Goal: Task Accomplishment & Management: Use online tool/utility

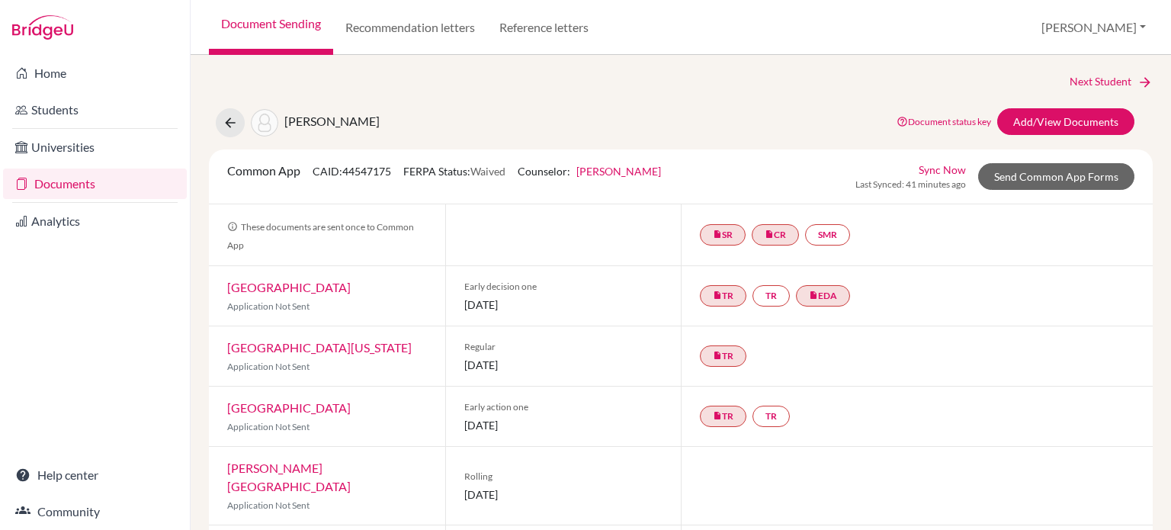
scroll to position [317, 0]
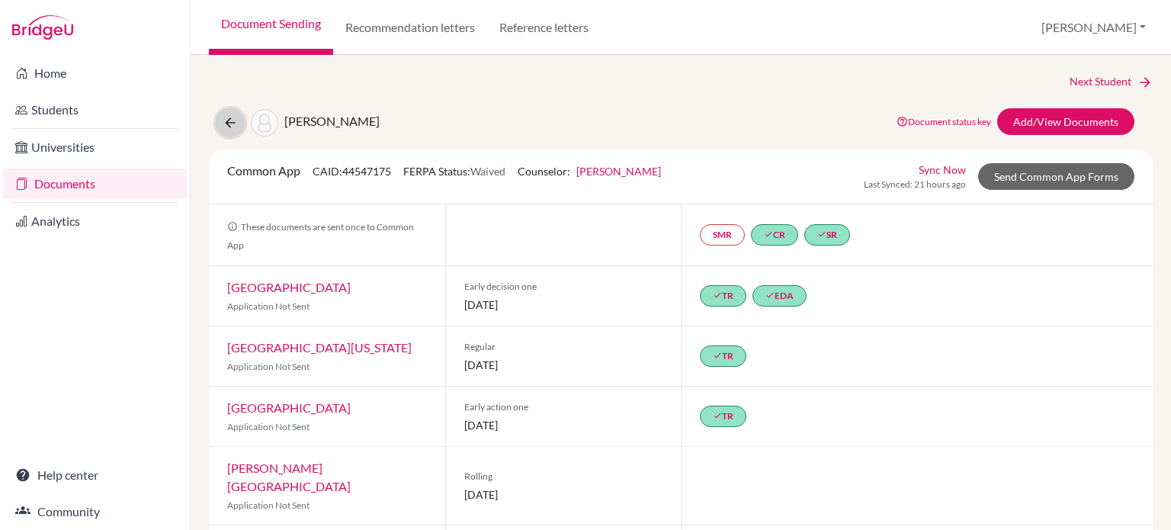
click at [226, 124] on icon at bounding box center [230, 122] width 15 height 15
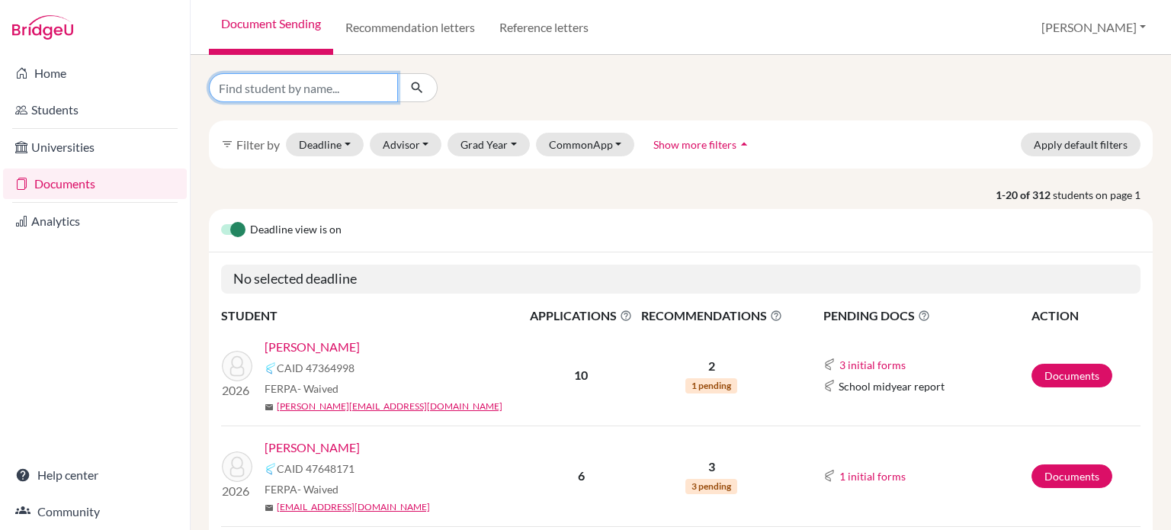
click at [324, 95] on input "Find student by name..." at bounding box center [303, 87] width 189 height 29
type input "johnson"
click at [430, 85] on button "submit" at bounding box center [417, 87] width 40 height 29
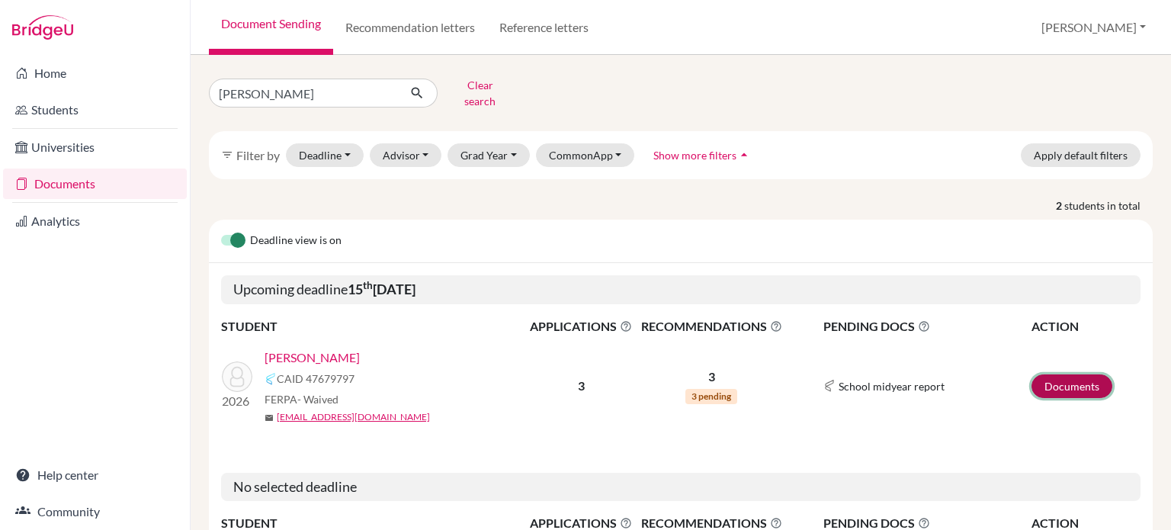
click at [1049, 374] on link "Documents" at bounding box center [1072, 386] width 81 height 24
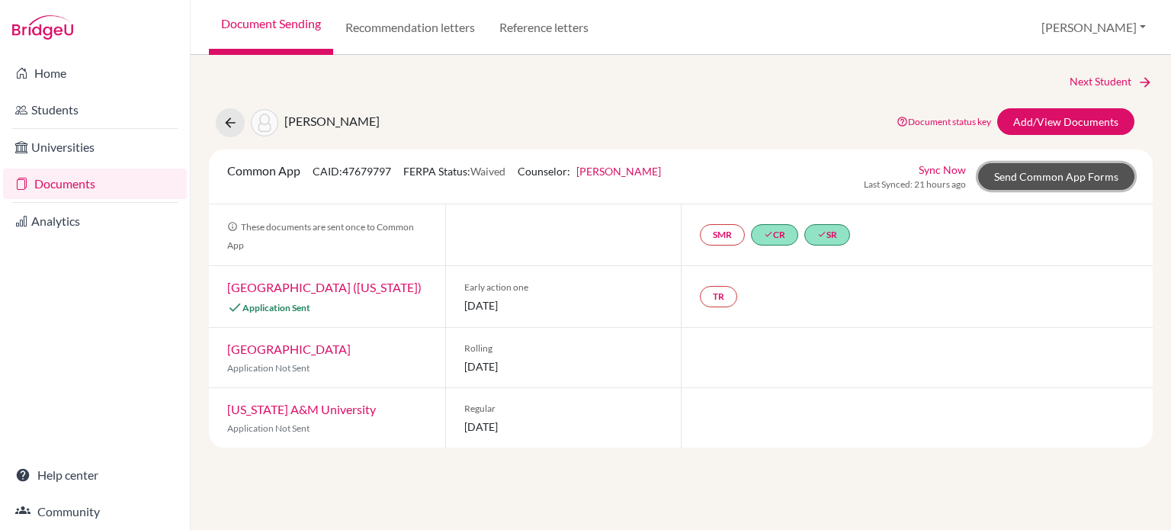
click at [1078, 177] on link "Send Common App Forms" at bounding box center [1057, 176] width 156 height 27
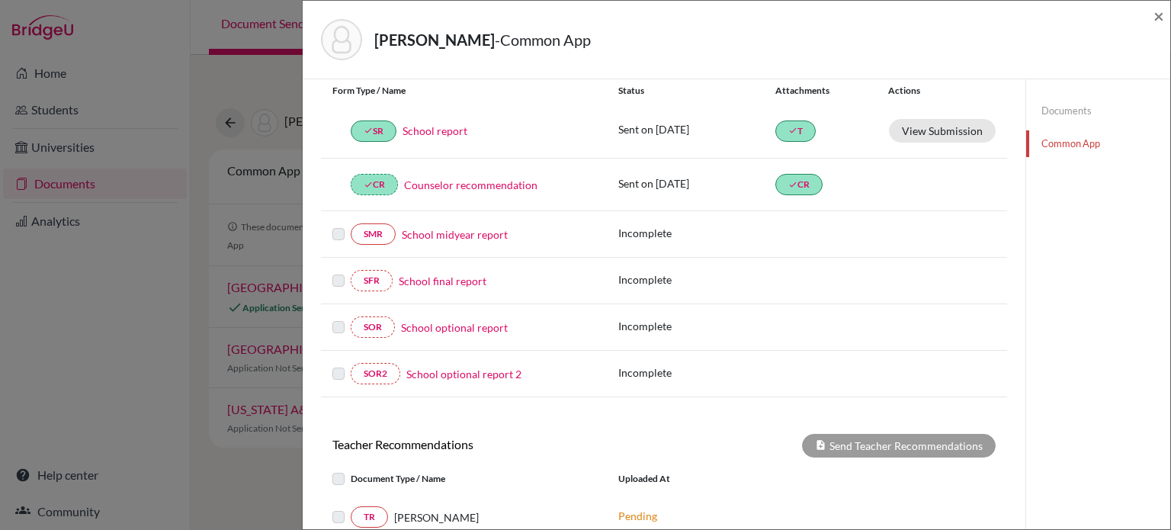
scroll to position [440, 0]
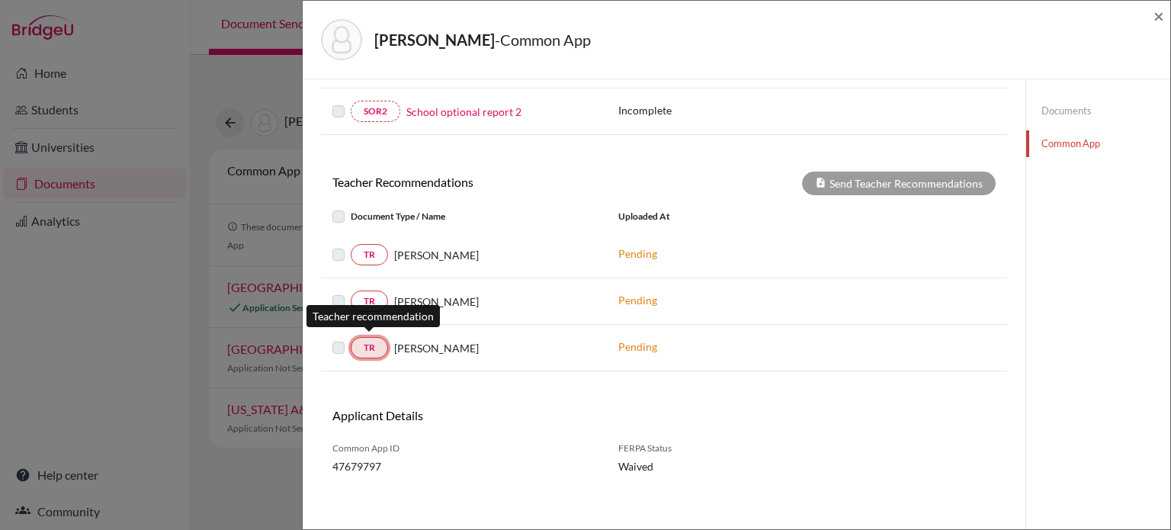
click at [358, 341] on link "TR" at bounding box center [369, 347] width 37 height 21
click at [1159, 20] on span "×" at bounding box center [1159, 16] width 11 height 22
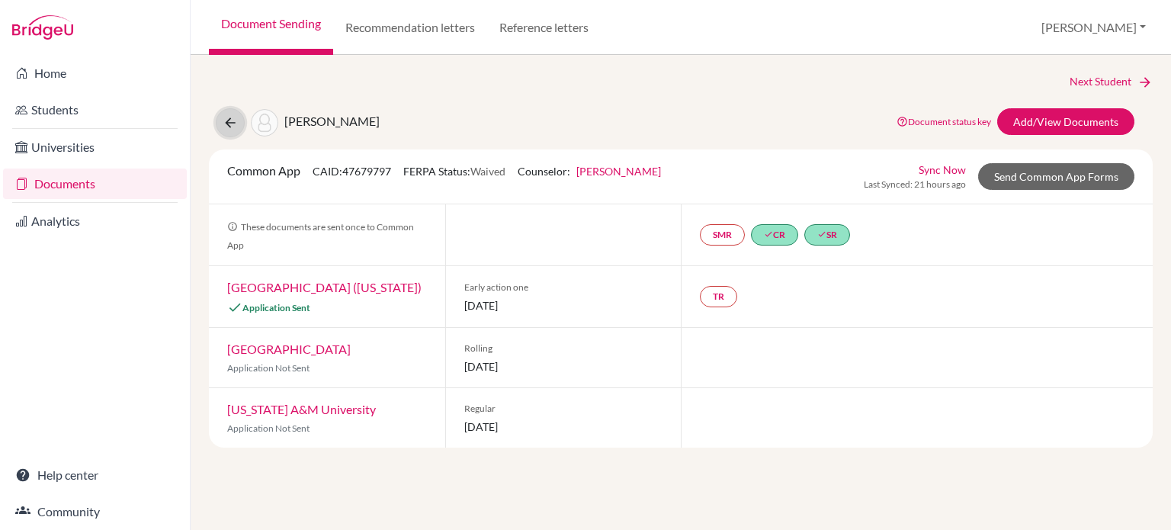
click at [226, 121] on icon at bounding box center [230, 122] width 15 height 15
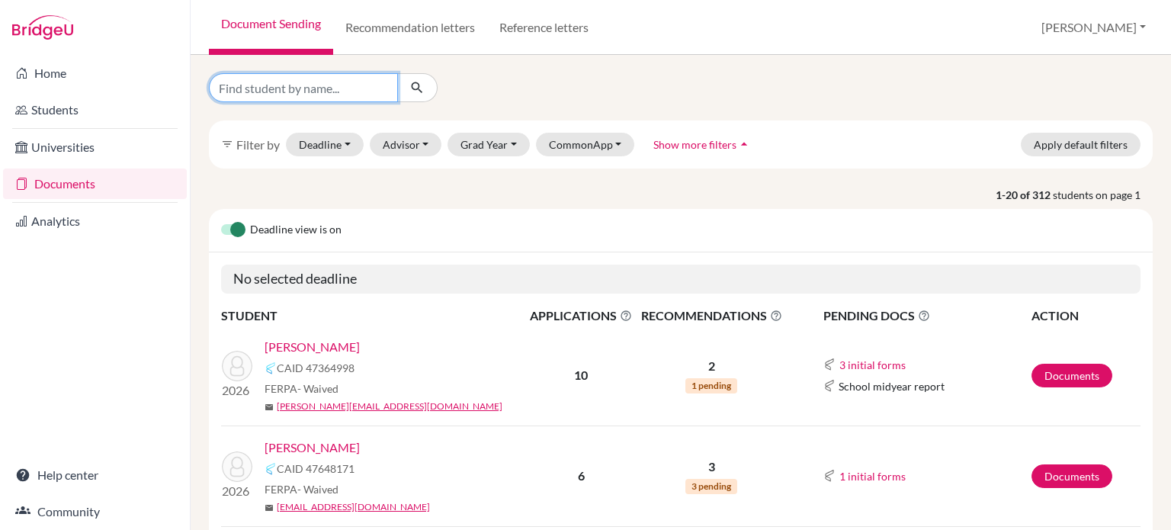
click at [293, 86] on input "Find student by name..." at bounding box center [303, 87] width 189 height 29
type input "woord"
click button "submit" at bounding box center [417, 87] width 40 height 29
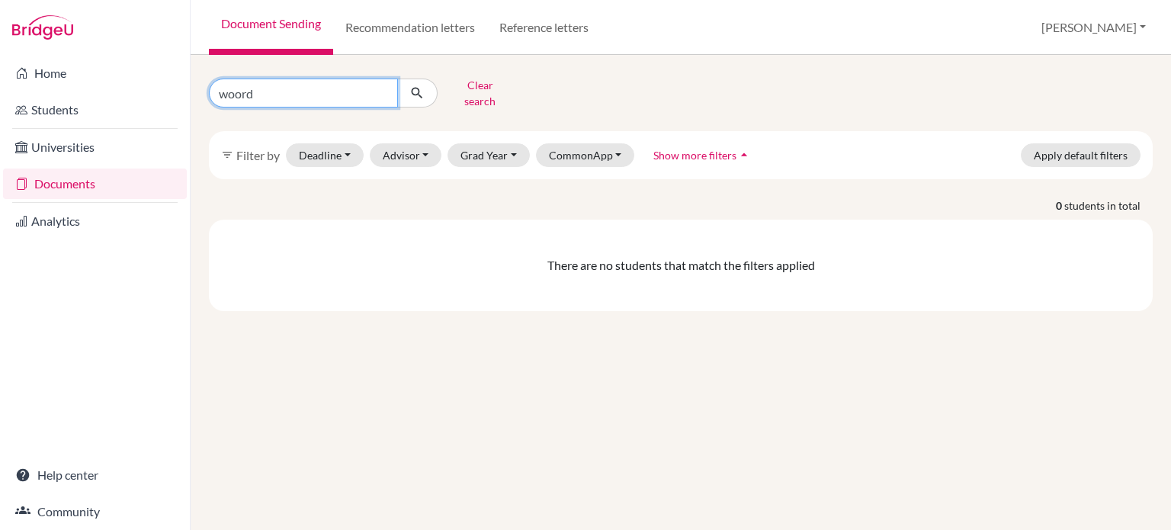
click at [293, 86] on input "woord" at bounding box center [303, 93] width 189 height 29
type input "wood"
click button "submit" at bounding box center [417, 93] width 40 height 29
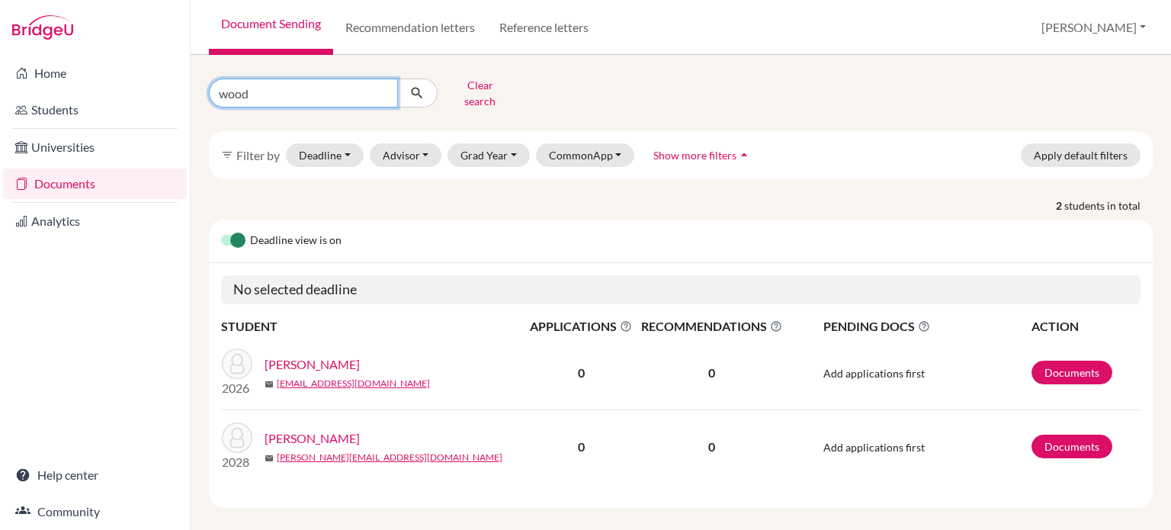
click at [235, 85] on input "wood" at bounding box center [303, 93] width 189 height 29
type input "a"
type input "x"
type input "candy"
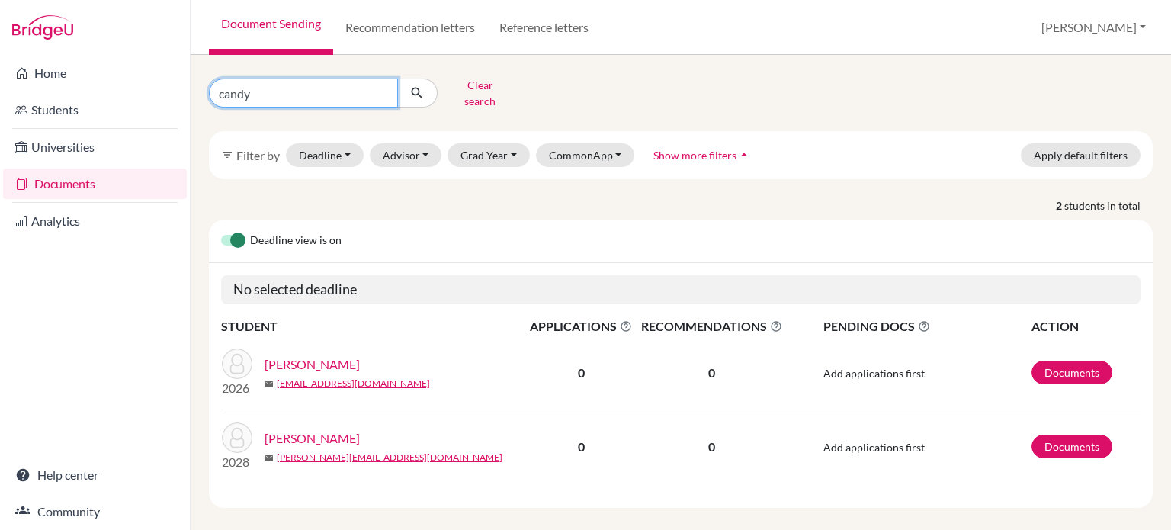
click button "submit" at bounding box center [417, 93] width 40 height 29
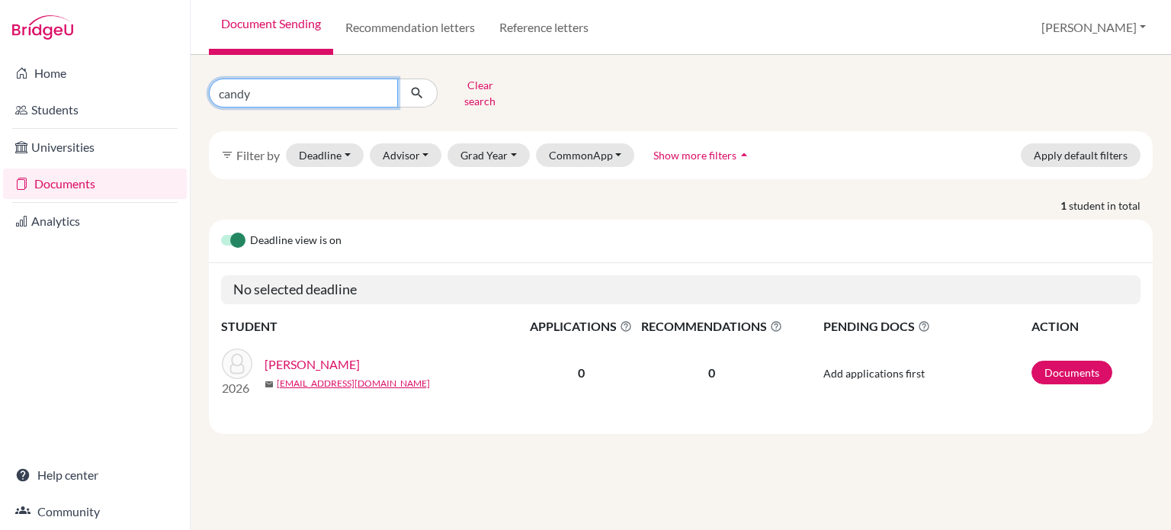
click at [242, 88] on input "candy" at bounding box center [303, 93] width 189 height 29
type input "stella"
click button "submit" at bounding box center [417, 93] width 40 height 29
